Goal: Task Accomplishment & Management: Manage account settings

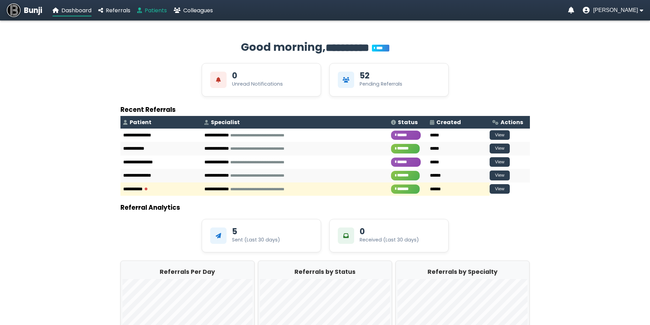
click at [162, 9] on span "Patients" at bounding box center [156, 10] width 22 height 8
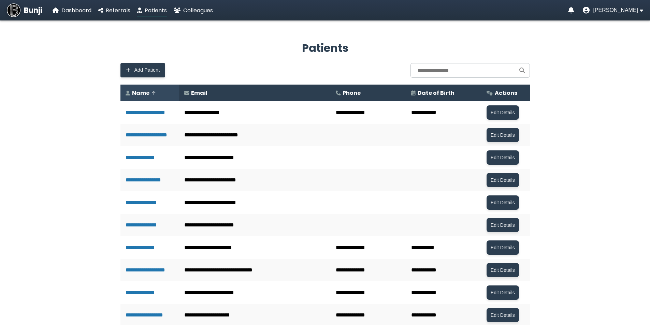
click at [147, 95] on th "Name" at bounding box center [149, 93] width 59 height 17
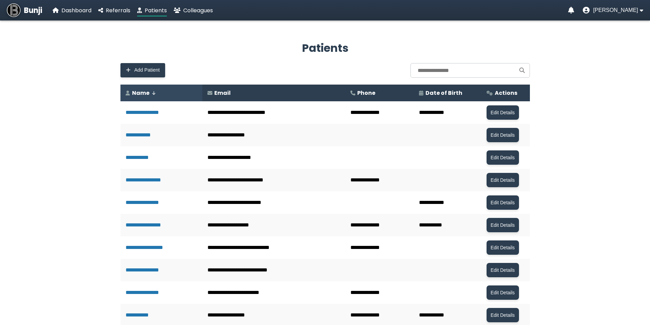
click at [147, 95] on th "Name" at bounding box center [161, 93] width 82 height 17
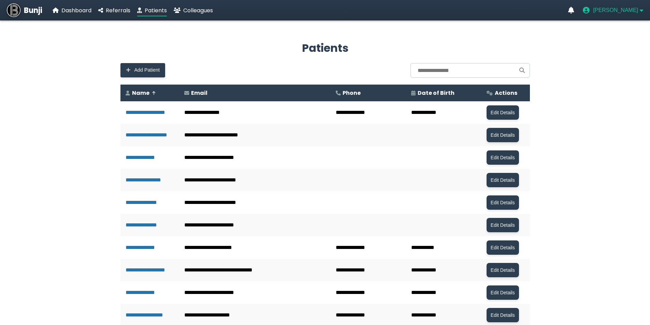
click at [626, 10] on span "[PERSON_NAME]" at bounding box center [615, 10] width 45 height 6
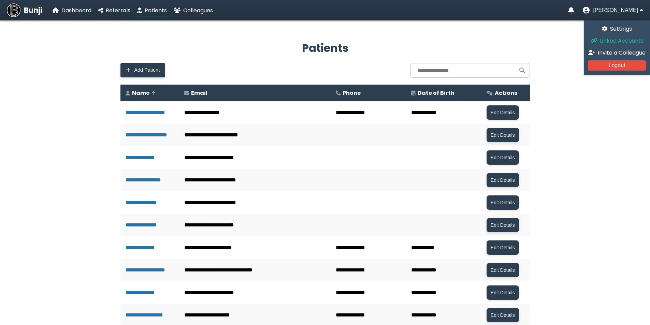
click at [619, 40] on span "Linked Accounts" at bounding box center [622, 41] width 44 height 8
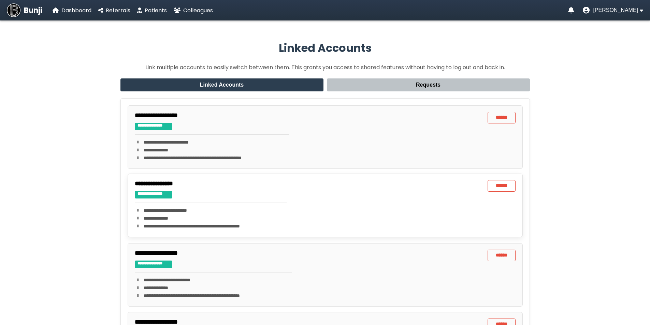
click at [162, 202] on div "**********" at bounding box center [211, 205] width 152 height 51
